Goal: Task Accomplishment & Management: Use online tool/utility

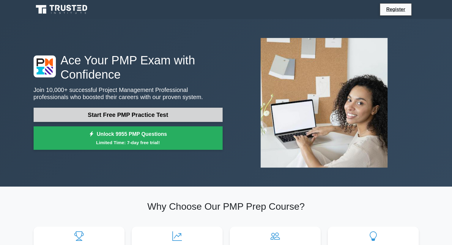
click at [128, 119] on link "Start Free PMP Practice Test" at bounding box center [128, 115] width 189 height 14
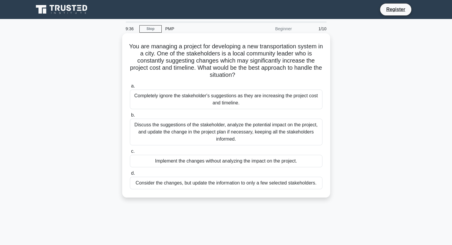
click at [170, 162] on div "Implement the changes without analyzing the impact on the project." at bounding box center [226, 161] width 192 height 12
click at [130, 154] on input "c. Implement the changes without analyzing the impact on the project." at bounding box center [130, 152] width 0 height 4
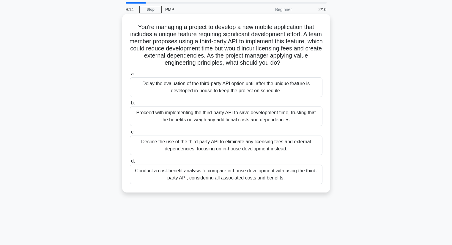
scroll to position [30, 0]
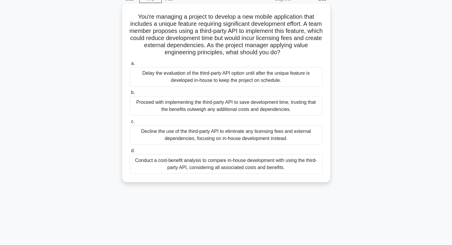
click at [224, 169] on div "Conduct a cost-benefit analysis to compare in-house development with using the …" at bounding box center [226, 164] width 192 height 20
click at [130, 153] on input "d. Conduct a cost-benefit analysis to compare in-house development with using t…" at bounding box center [130, 151] width 0 height 4
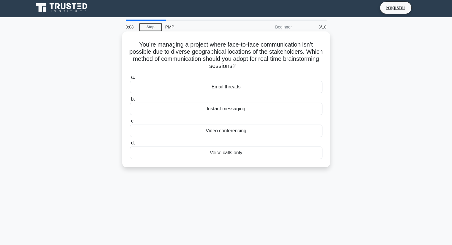
scroll to position [0, 0]
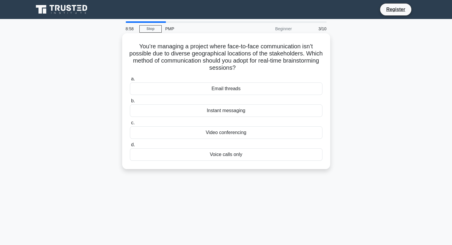
click at [227, 131] on div "Video conferencing" at bounding box center [226, 132] width 192 height 12
click at [130, 125] on input "c. Video conferencing" at bounding box center [130, 123] width 0 height 4
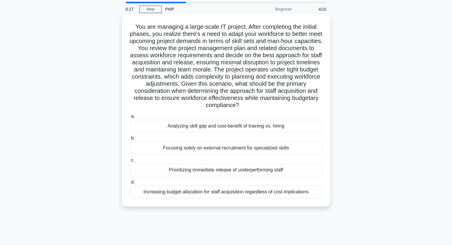
scroll to position [30, 0]
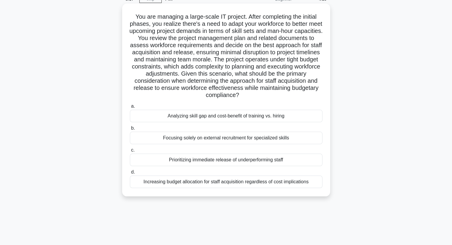
click at [199, 117] on div "Analyzing skill gap and cost-benefit of training vs. hiring" at bounding box center [226, 116] width 192 height 12
click at [130, 108] on input "a. Analyzing skill gap and cost-benefit of training vs. hiring" at bounding box center [130, 107] width 0 height 4
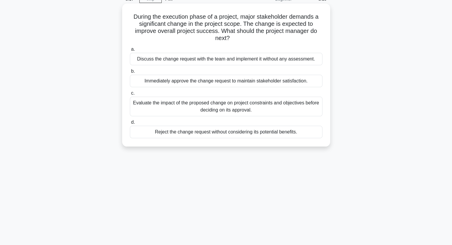
scroll to position [0, 0]
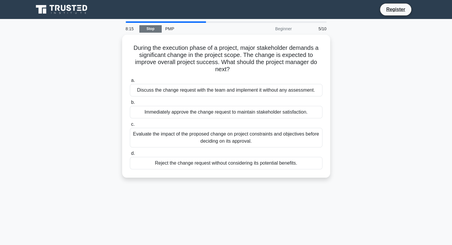
click at [142, 30] on link "Stop" at bounding box center [150, 28] width 22 height 7
